Goal: Information Seeking & Learning: Learn about a topic

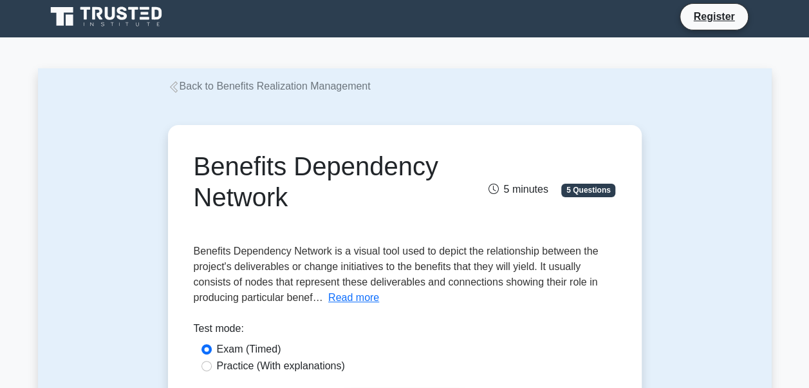
scroll to position [3, 0]
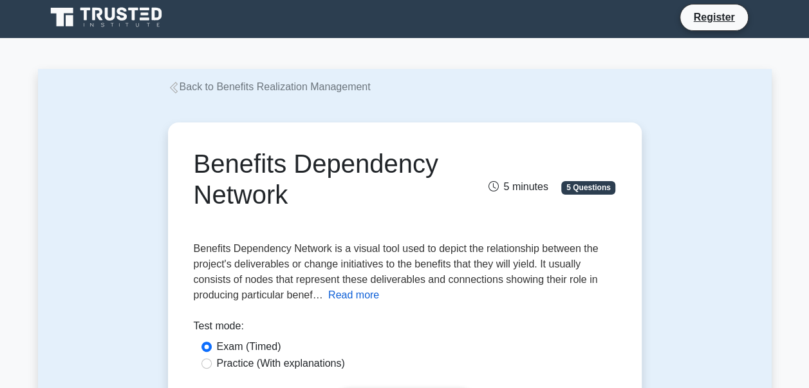
click at [344, 296] on button "Read more" at bounding box center [353, 294] width 51 height 15
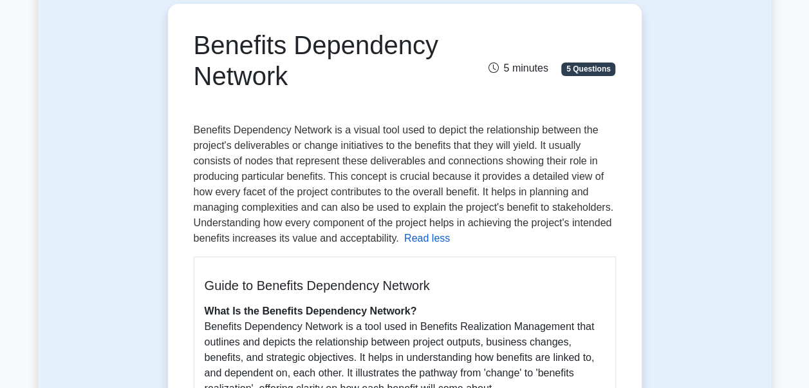
scroll to position [122, 0]
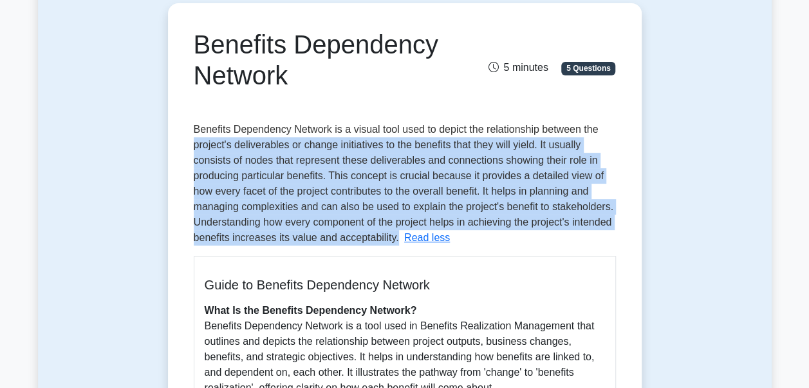
drag, startPoint x: 395, startPoint y: 237, endPoint x: 187, endPoint y: 142, distance: 228.7
drag, startPoint x: 187, startPoint y: 142, endPoint x: 284, endPoint y: 234, distance: 134.3
click at [284, 234] on span "Benefits Dependency Network is a visual tool used to depict the relationship be…" at bounding box center [404, 183] width 420 height 119
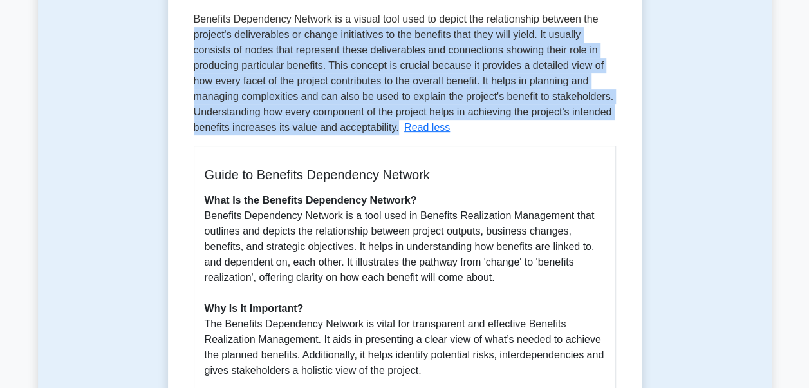
scroll to position [274, 0]
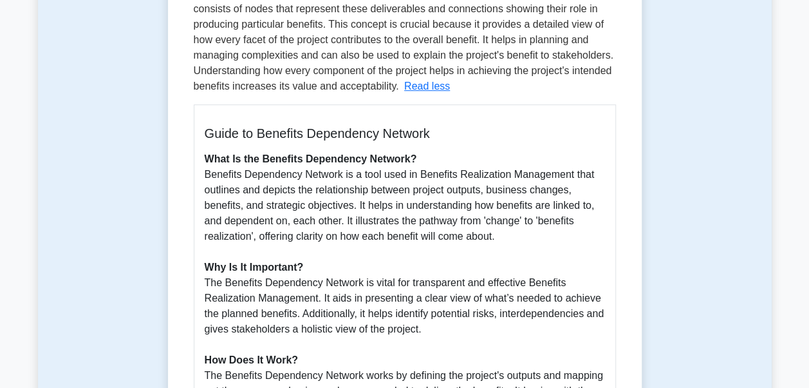
click at [380, 216] on p "What Is the Benefits Dependency Network? Benefits Dependency Network is a tool …" at bounding box center [405, 375] width 400 height 448
click at [523, 232] on p "What Is the Benefits Dependency Network? Benefits Dependency Network is a tool …" at bounding box center [405, 375] width 400 height 448
click at [512, 236] on p "What Is the Benefits Dependency Network? Benefits Dependency Network is a tool …" at bounding box center [405, 375] width 400 height 448
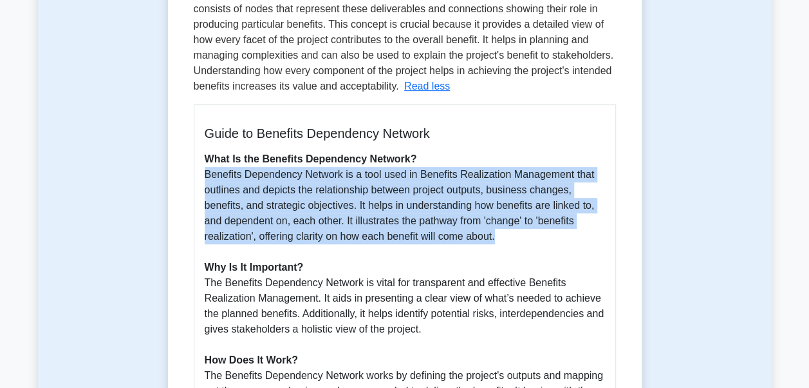
drag, startPoint x: 501, startPoint y: 238, endPoint x: 194, endPoint y: 169, distance: 314.1
click at [194, 169] on div "Guide to Benefits Dependency Network What Is the Benefits Dependency Network? B…" at bounding box center [405, 362] width 422 height 516
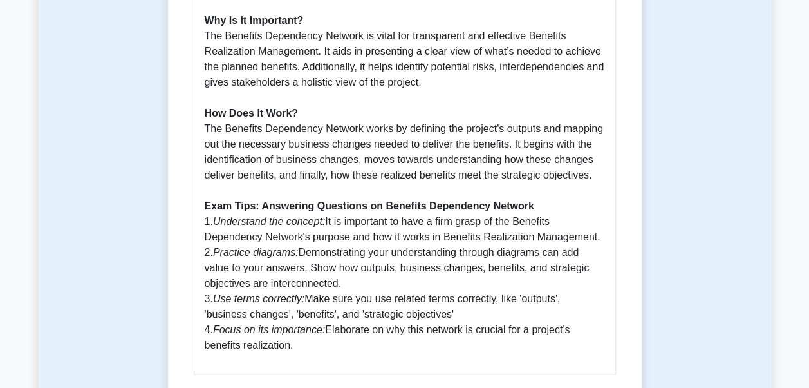
scroll to position [522, 0]
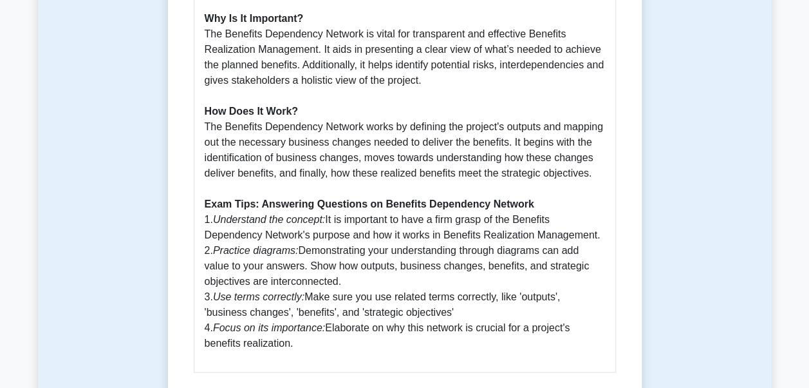
drag, startPoint x: 194, startPoint y: 169, endPoint x: 319, endPoint y: 221, distance: 135.4
click at [319, 221] on icon "Understand the concept:" at bounding box center [269, 219] width 112 height 11
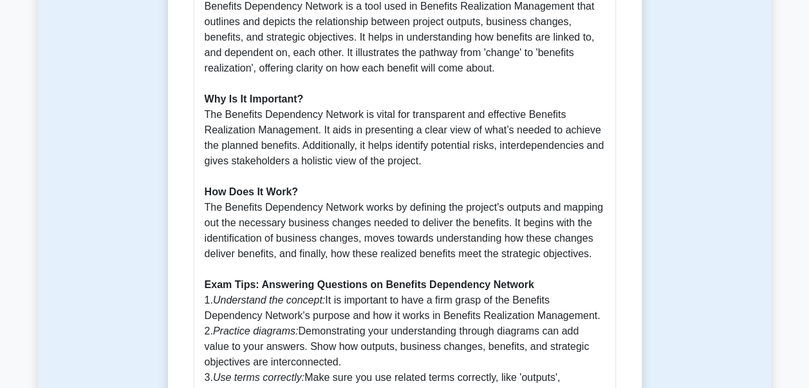
scroll to position [441, 0]
click at [351, 340] on p "What Is the Benefits Dependency Network? Benefits Dependency Network is a tool …" at bounding box center [405, 208] width 400 height 448
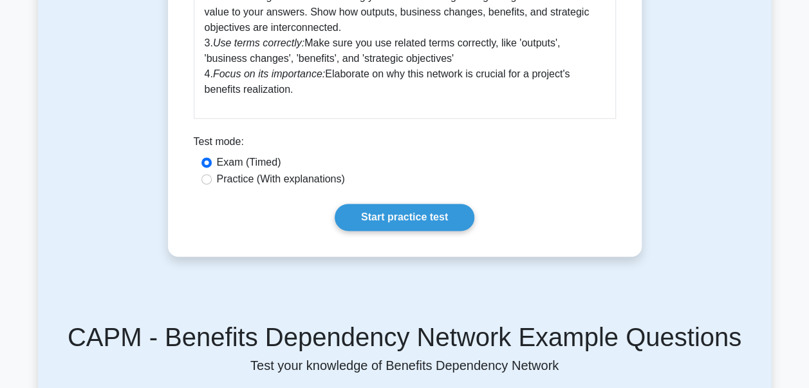
scroll to position [776, 0]
click at [274, 179] on label "Practice (With explanations)" at bounding box center [281, 178] width 128 height 15
click at [212, 179] on input "Practice (With explanations)" at bounding box center [207, 178] width 10 height 10
radio input "true"
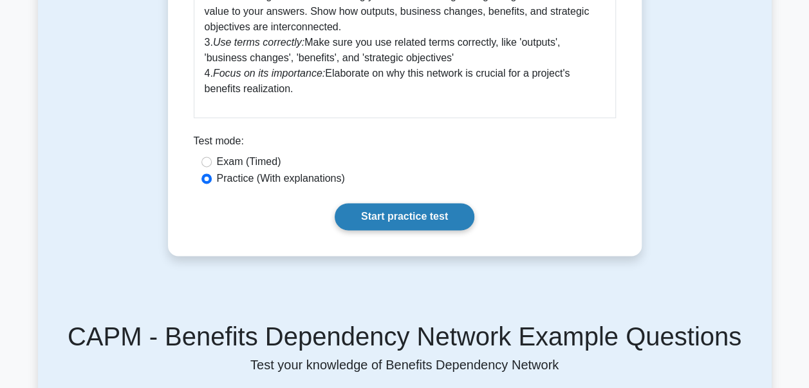
click at [386, 215] on link "Start practice test" at bounding box center [405, 216] width 140 height 27
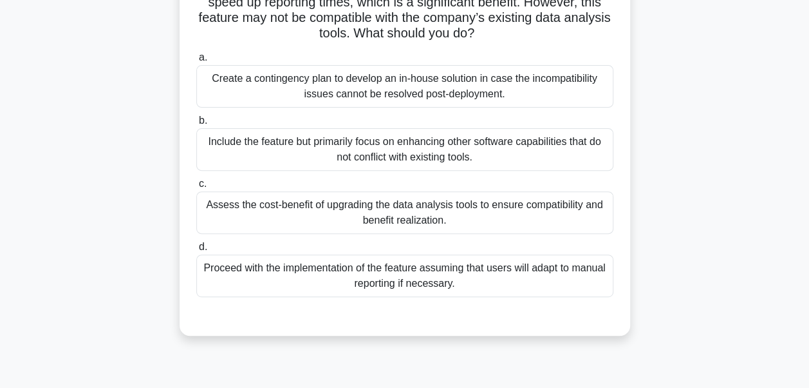
scroll to position [172, 0]
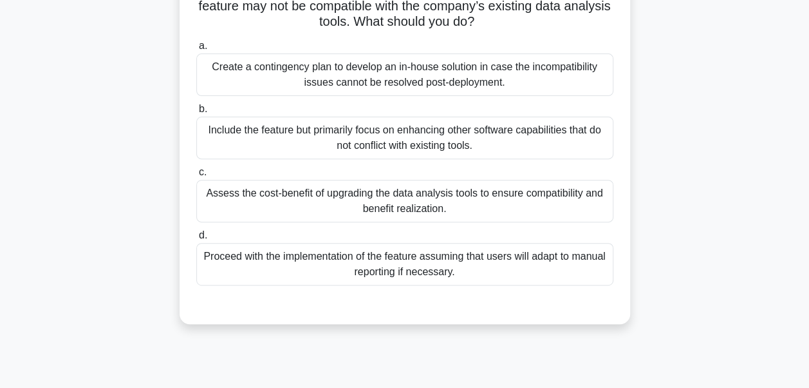
click at [395, 207] on div "Assess the cost-benefit of upgrading the data analysis tools to ensure compatib…" at bounding box center [404, 201] width 417 height 42
click at [196, 176] on input "c. Assess the cost-benefit of upgrading the data analysis tools to ensure compa…" at bounding box center [196, 172] width 0 height 8
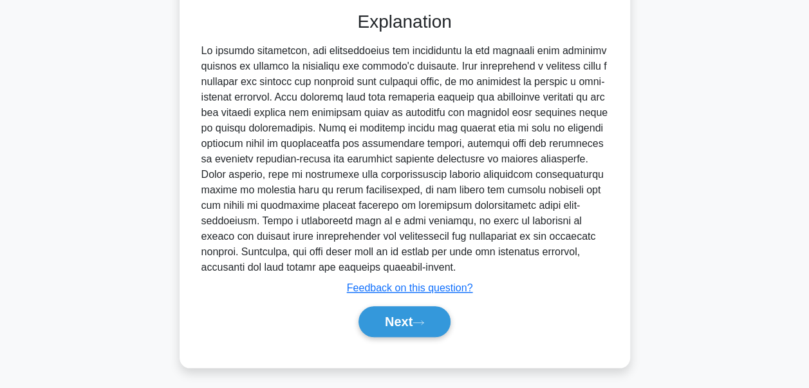
scroll to position [466, 0]
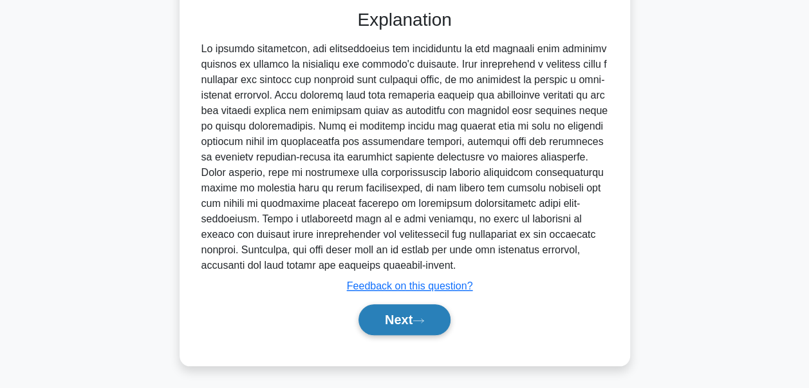
click at [398, 317] on button "Next" at bounding box center [405, 319] width 92 height 31
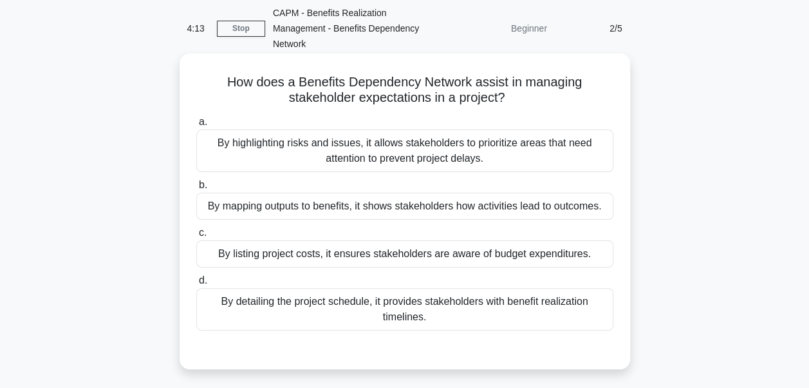
scroll to position [50, 0]
click at [349, 205] on div "By mapping outputs to benefits, it shows stakeholders how activities lead to ou…" at bounding box center [404, 205] width 417 height 27
click at [196, 189] on input "b. By mapping outputs to benefits, it shows stakeholders how activities lead to…" at bounding box center [196, 184] width 0 height 8
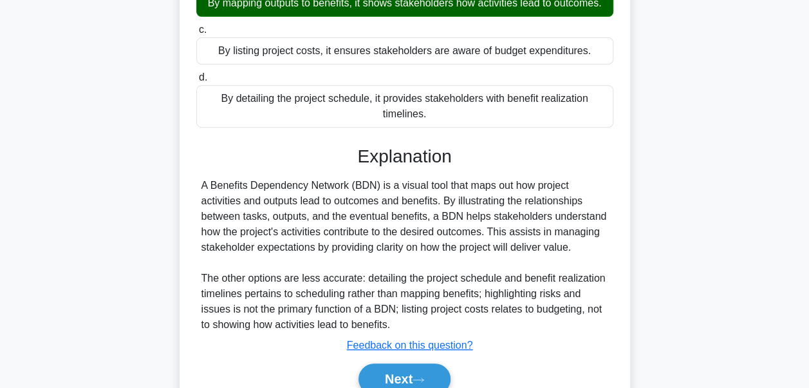
scroll to position [327, 0]
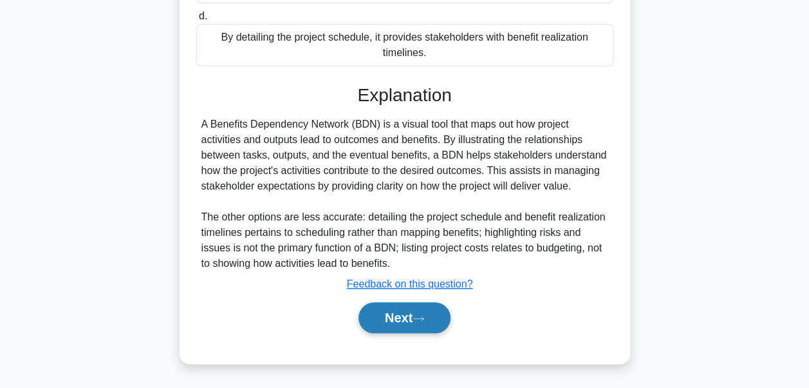
click at [402, 312] on button "Next" at bounding box center [405, 317] width 92 height 31
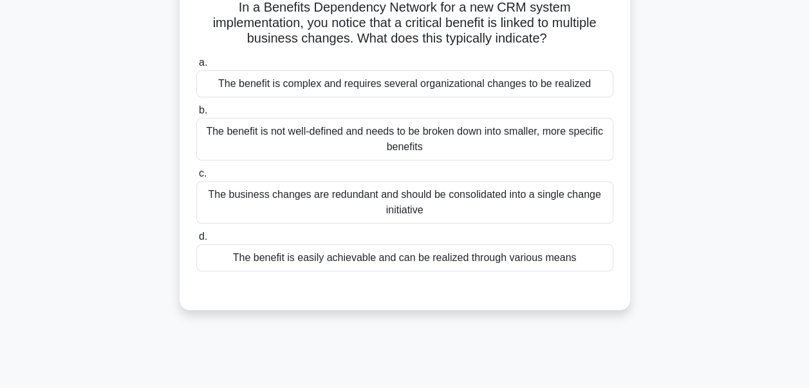
scroll to position [37, 0]
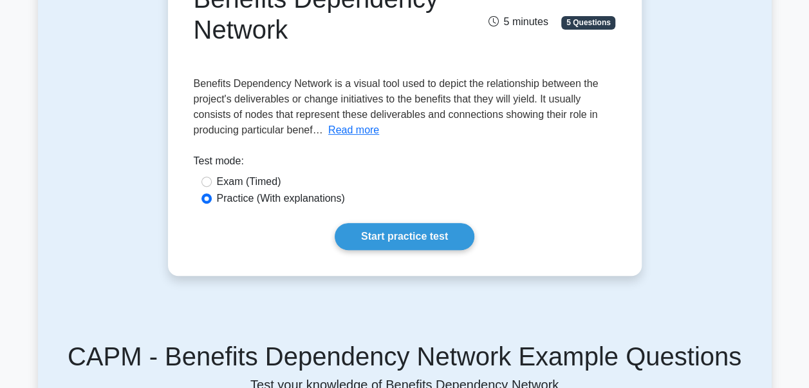
scroll to position [169, 0]
click at [346, 125] on button "Read more" at bounding box center [353, 129] width 51 height 15
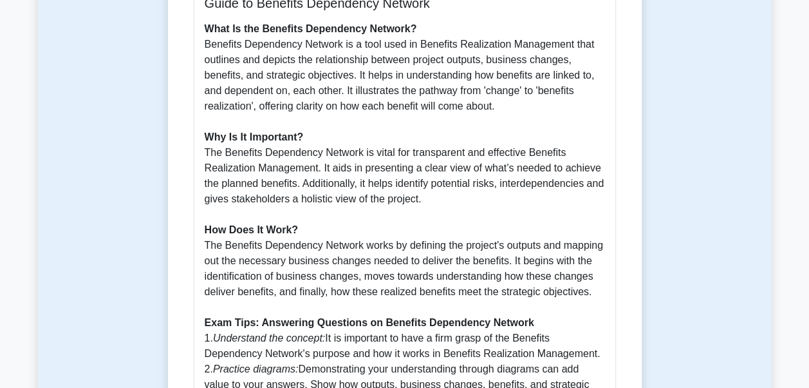
scroll to position [391, 0]
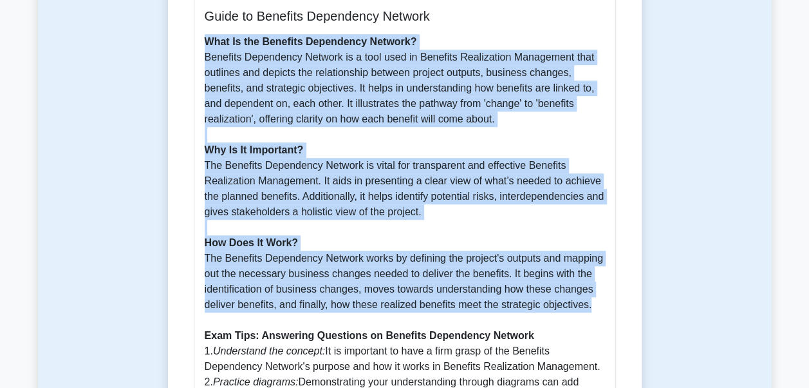
drag, startPoint x: 598, startPoint y: 305, endPoint x: 202, endPoint y: 42, distance: 474.8
click at [202, 42] on div "Guide to Benefits Dependency Network What Is the Benefits Dependency Network? B…" at bounding box center [405, 245] width 422 height 516
copy p "What Is the Benefits Dependency Network? Benefits Dependency Network is a tool …"
click at [219, 268] on p "What Is the Benefits Dependency Network? Benefits Dependency Network is a tool …" at bounding box center [405, 258] width 400 height 448
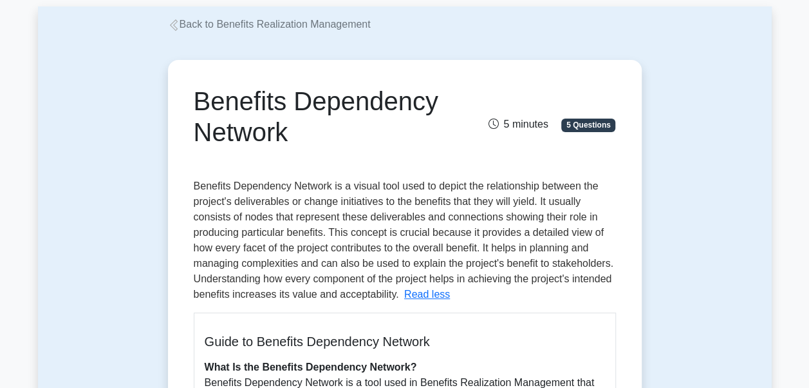
scroll to position [41, 0]
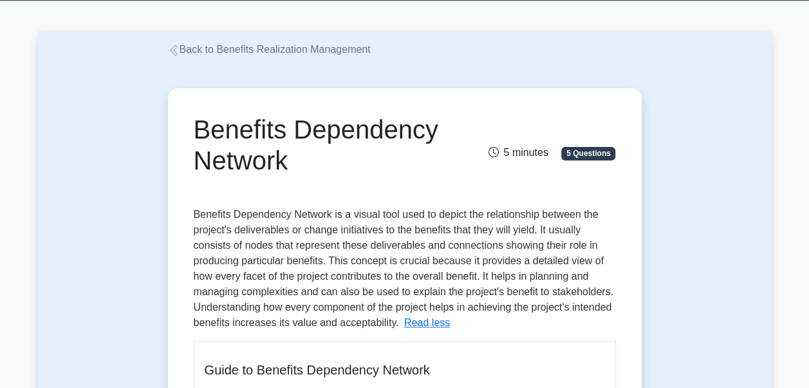
click at [238, 53] on link "Back to Benefits Realization Management" at bounding box center [269, 49] width 203 height 11
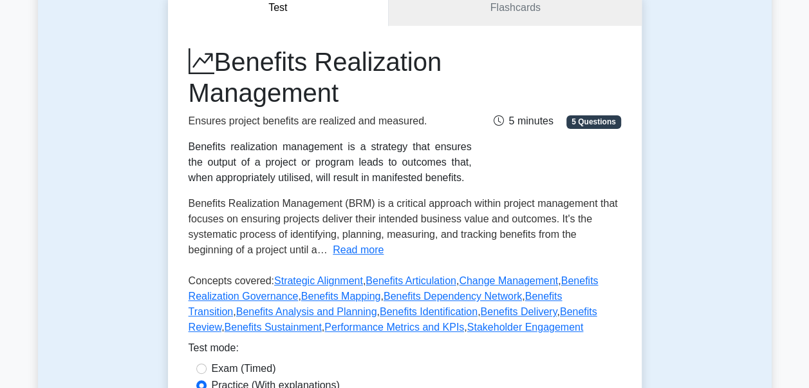
scroll to position [62, 0]
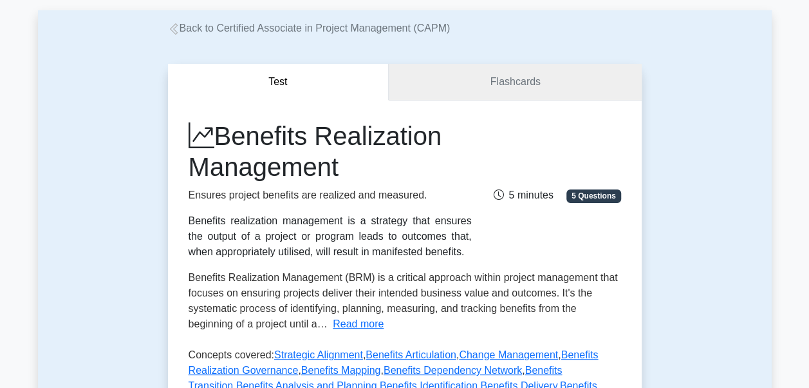
click at [456, 77] on link "Flashcards" at bounding box center [515, 82] width 252 height 37
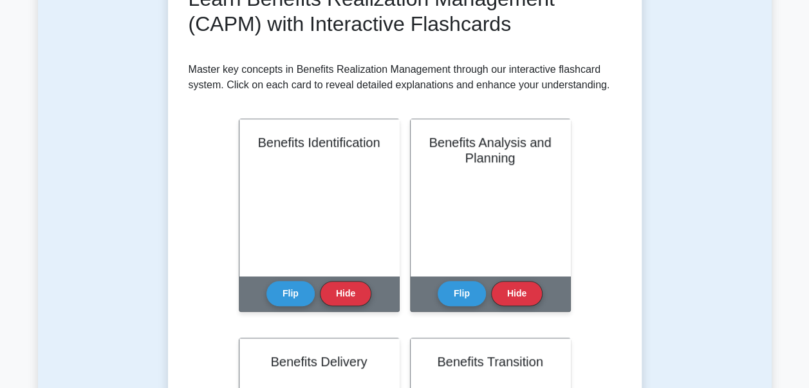
scroll to position [276, 0]
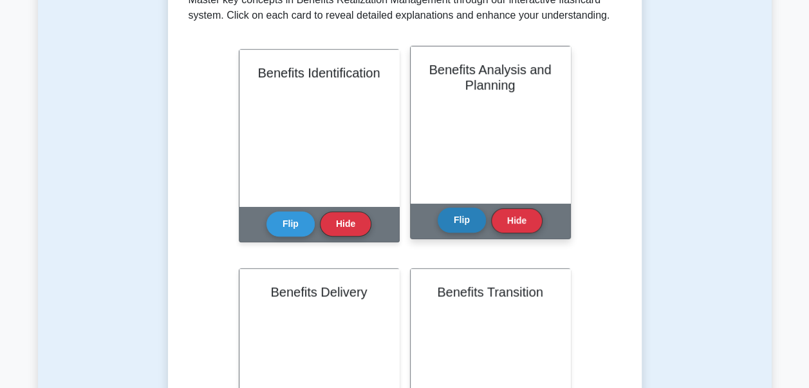
click at [462, 216] on button "Flip" at bounding box center [462, 219] width 48 height 25
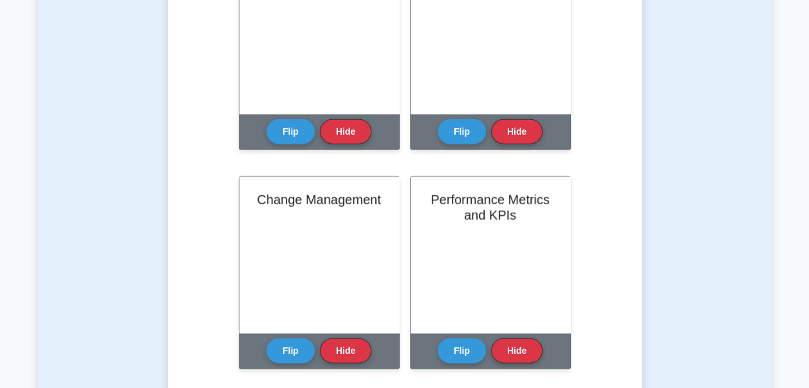
scroll to position [1398, 0]
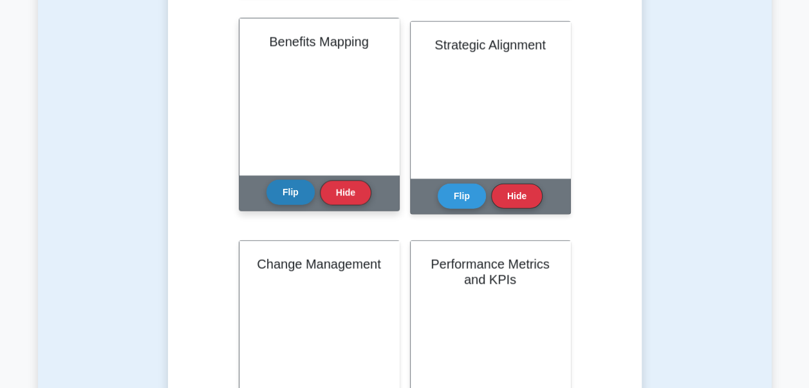
click at [286, 194] on button "Flip" at bounding box center [291, 192] width 48 height 25
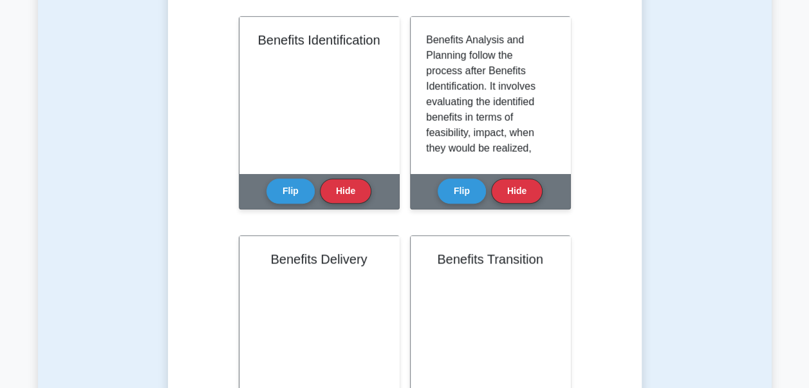
scroll to position [0, 0]
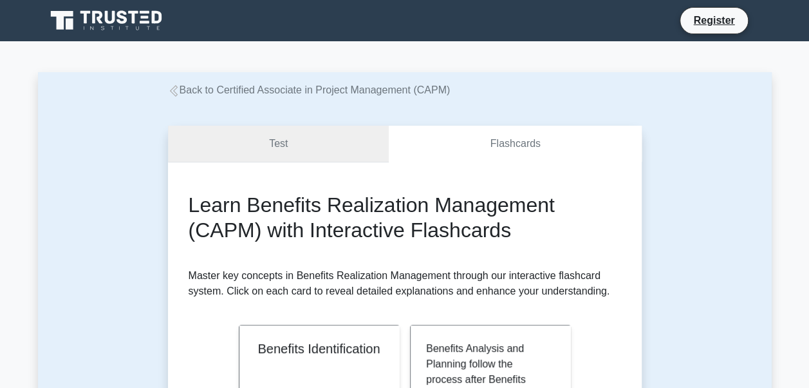
click at [237, 156] on link "Test" at bounding box center [278, 144] width 221 height 37
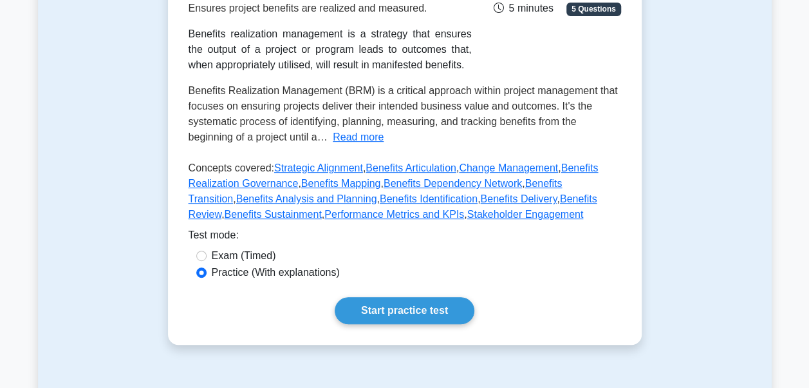
scroll to position [252, 0]
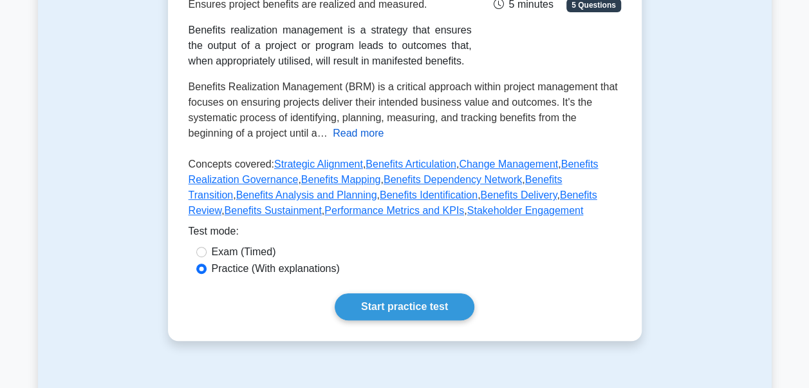
click at [357, 133] on button "Read more" at bounding box center [358, 133] width 51 height 15
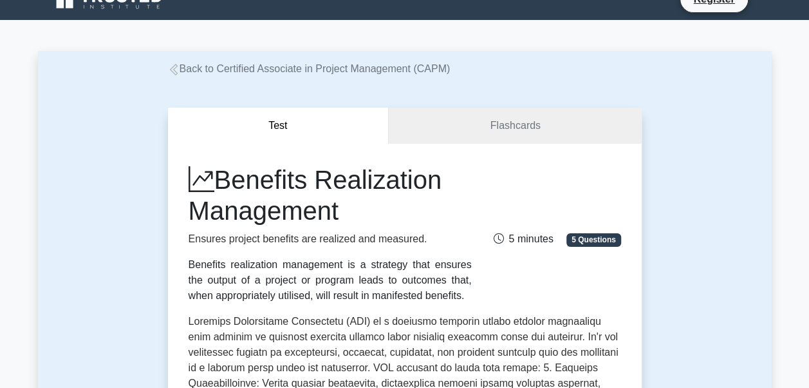
scroll to position [0, 0]
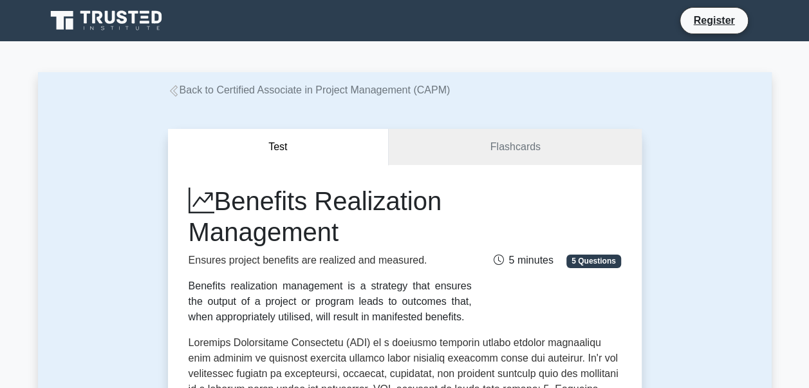
click at [176, 91] on icon at bounding box center [174, 91] width 12 height 12
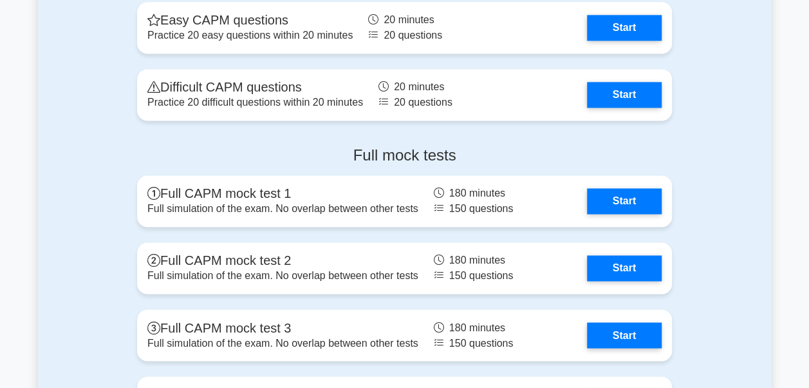
scroll to position [3327, 0]
